Goal: Information Seeking & Learning: Learn about a topic

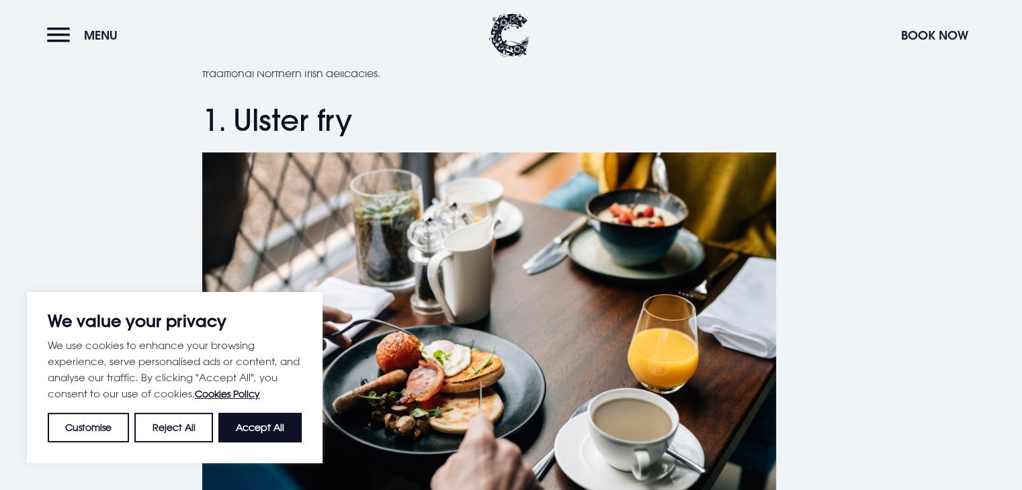
scroll to position [519, 0]
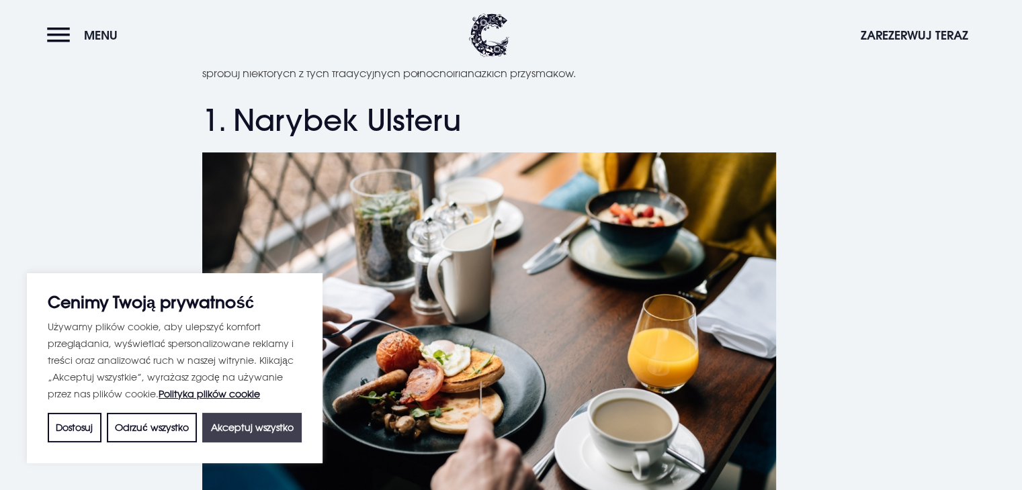
click at [254, 420] on button "Akceptuj wszystko" at bounding box center [251, 428] width 99 height 30
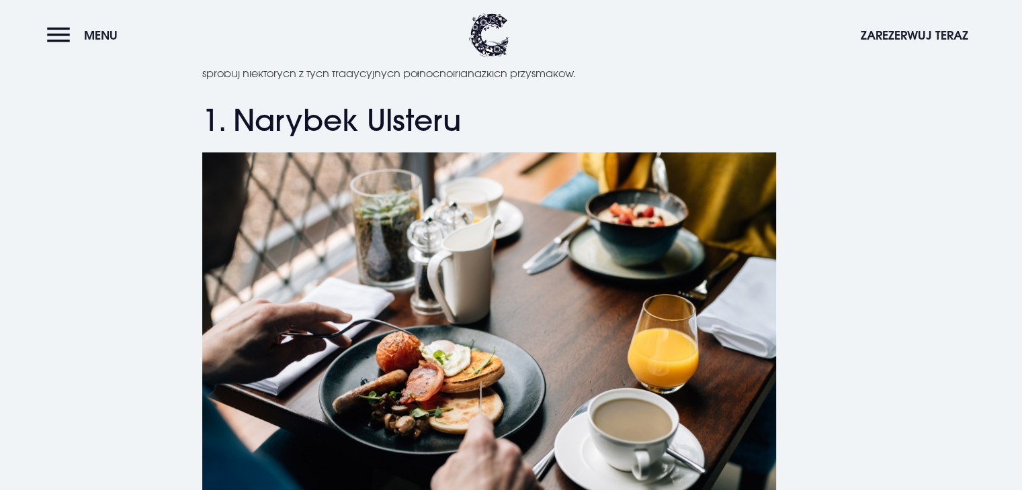
checkbox input "true"
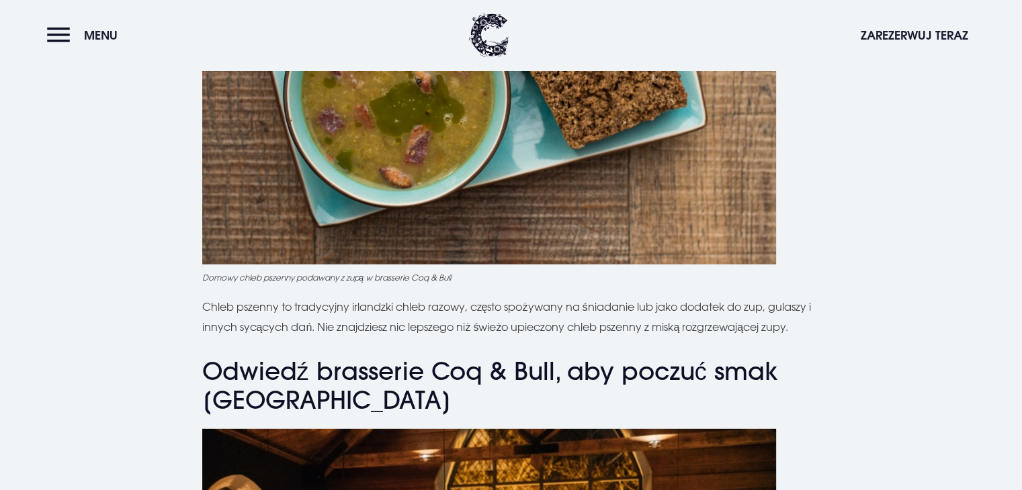
scroll to position [3606, 0]
